Goal: Transaction & Acquisition: Purchase product/service

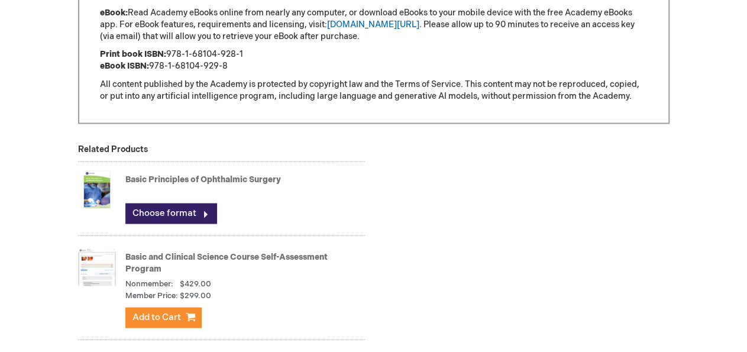
scroll to position [1045, 0]
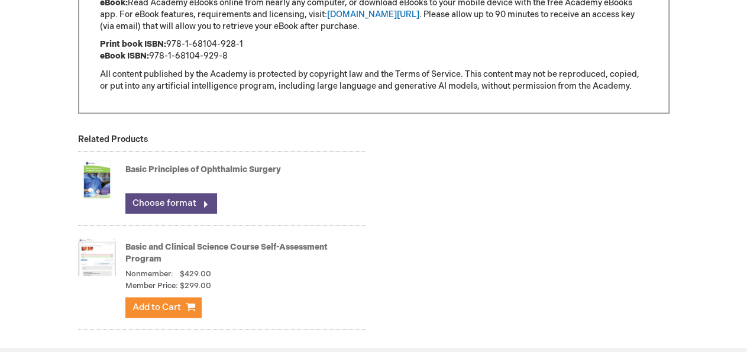
click at [199, 208] on link "Choose format" at bounding box center [170, 203] width 91 height 20
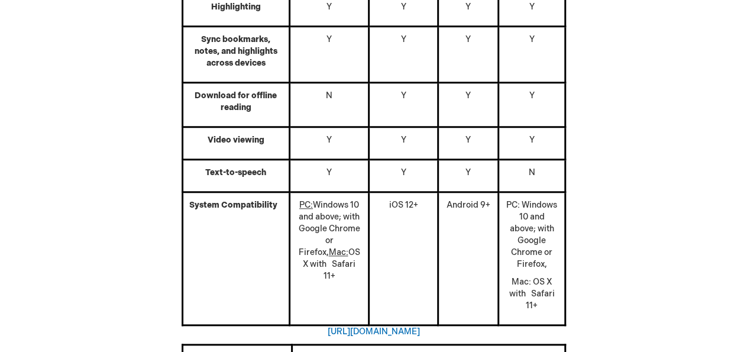
scroll to position [492, 0]
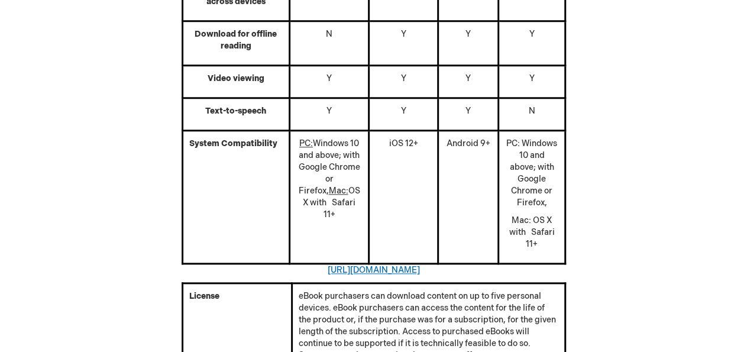
click at [328, 269] on link "[URL][DOMAIN_NAME]" at bounding box center [374, 270] width 92 height 10
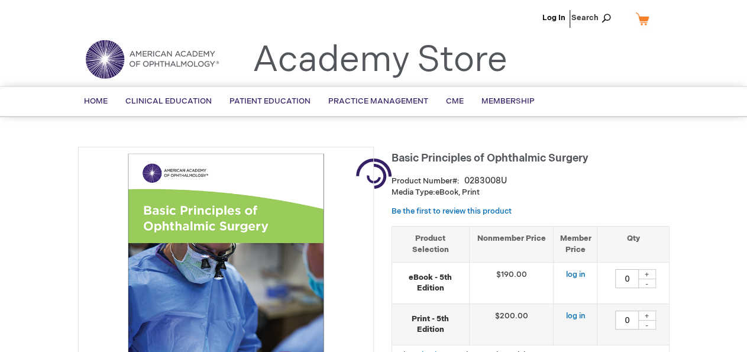
type input "0"
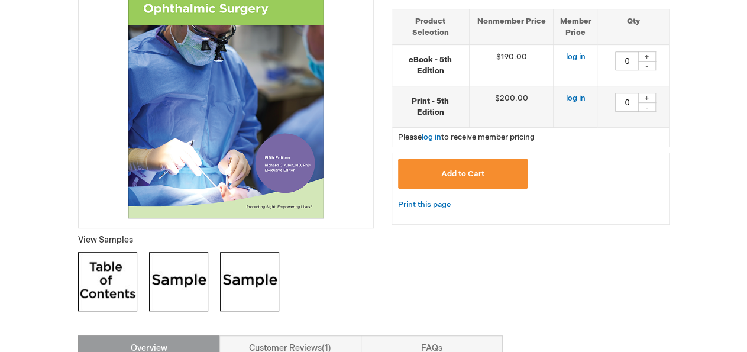
scroll to position [492, 0]
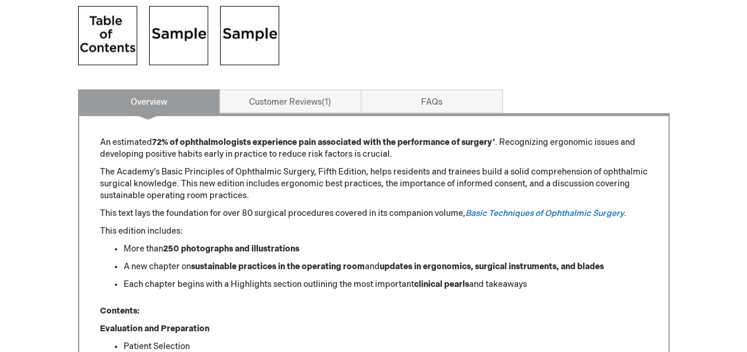
drag, startPoint x: 467, startPoint y: 212, endPoint x: 632, endPoint y: 213, distance: 165.0
click at [632, 213] on p "This text lays the foundation for over 80 surgical procedures covered in its co…" at bounding box center [374, 214] width 548 height 12
copy p "This text lays the foundation for over 80 surgical procedures covered in its co…"
